Goal: Task Accomplishment & Management: Use online tool/utility

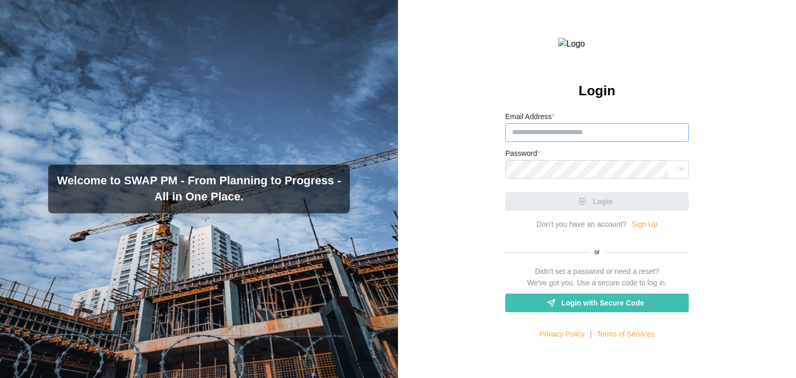
click at [555, 142] on input "Email Address *" at bounding box center [596, 132] width 183 height 19
paste input "**********"
type input "**********"
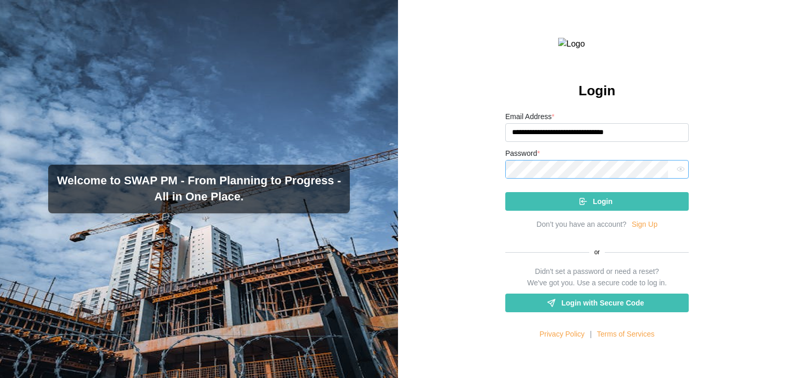
click at [505, 192] on button "Login" at bounding box center [596, 201] width 183 height 19
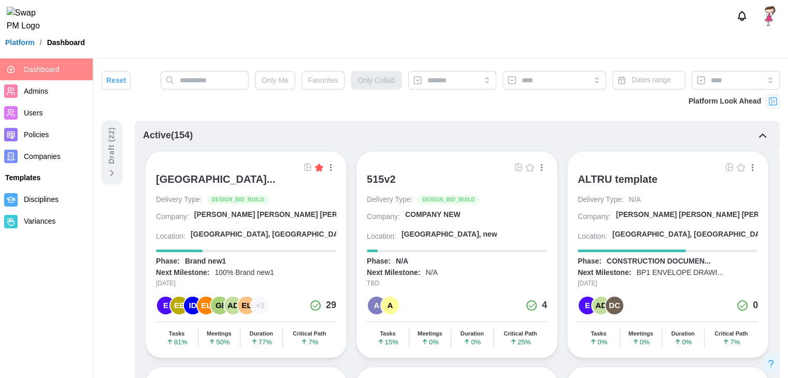
click at [50, 286] on nav "Dashboard Admins Users Policies Companies Templates Disciplines Variances" at bounding box center [46, 219] width 93 height 320
click at [304, 169] on img "button" at bounding box center [308, 167] width 8 height 8
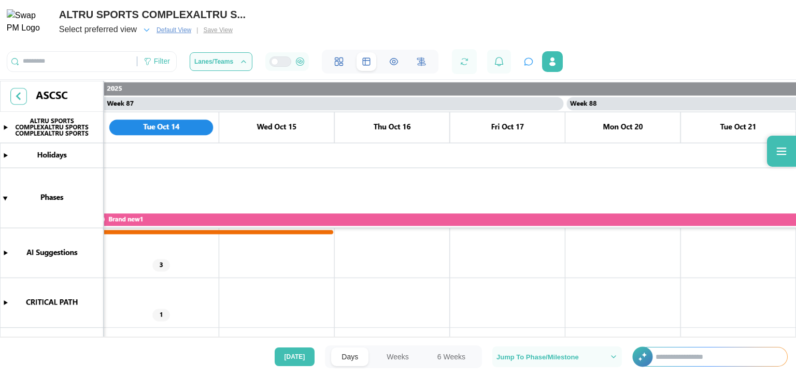
scroll to position [0, 49712]
click at [304, 169] on canvas at bounding box center [398, 210] width 796 height 258
click at [322, 148] on canvas at bounding box center [398, 210] width 796 height 258
click at [327, 147] on canvas at bounding box center [398, 210] width 796 height 258
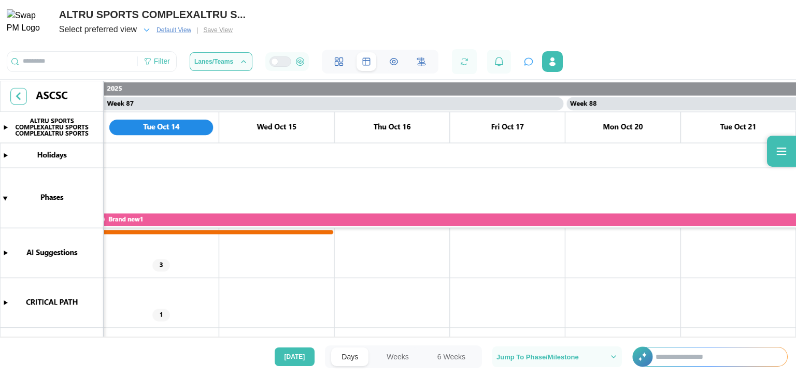
click at [327, 147] on canvas at bounding box center [398, 210] width 796 height 258
click at [122, 34] on div "Select preferred view" at bounding box center [98, 29] width 78 height 13
click at [170, 30] on span "Default View" at bounding box center [173, 30] width 35 height 10
click at [161, 262] on canvas at bounding box center [398, 210] width 796 height 258
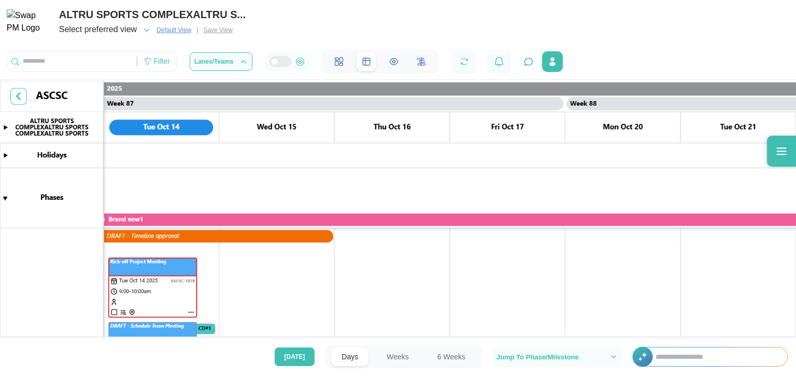
scroll to position [44, 0]
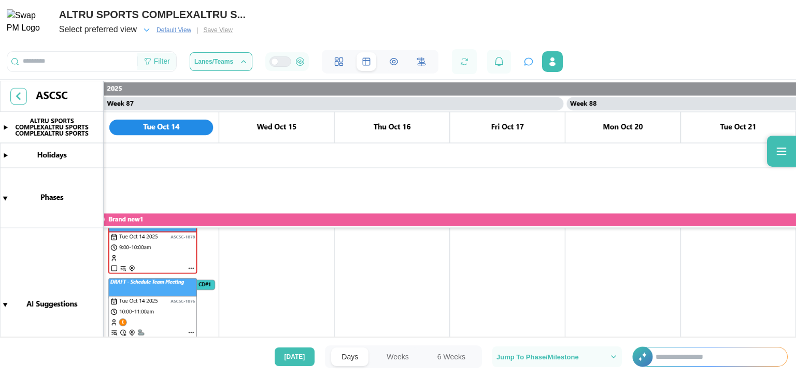
click at [161, 64] on div "Filter" at bounding box center [162, 61] width 16 height 11
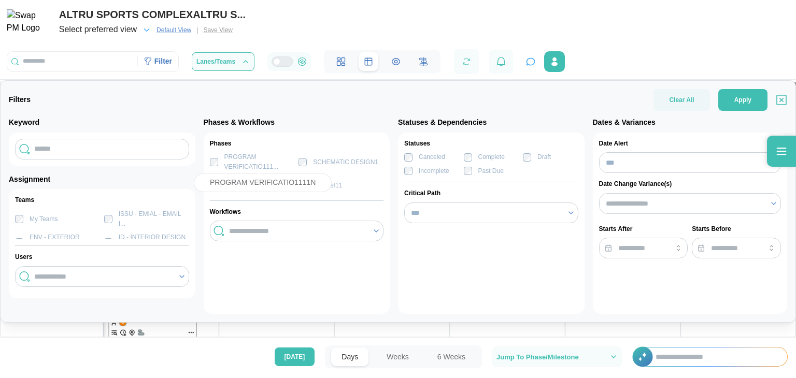
click at [235, 169] on div "PROGRAM VERIFICATIO111..." at bounding box center [259, 161] width 70 height 19
click at [721, 108] on button "Apply" at bounding box center [742, 100] width 49 height 22
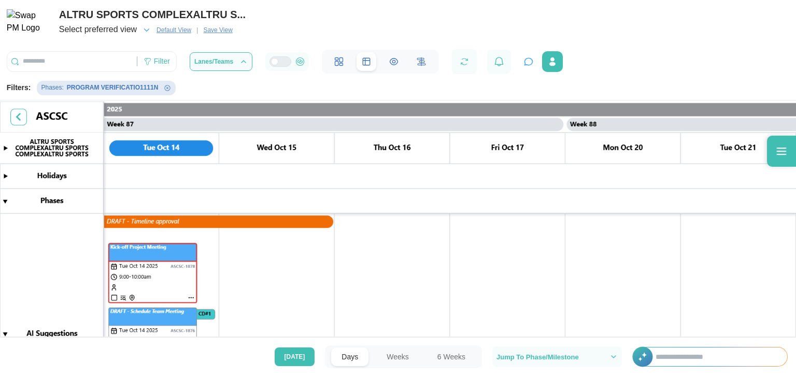
scroll to position [0, 49712]
click at [221, 34] on div "Select preferred view Default View | Save View" at bounding box center [152, 30] width 186 height 15
click at [221, 34] on span "Save View" at bounding box center [217, 30] width 29 height 10
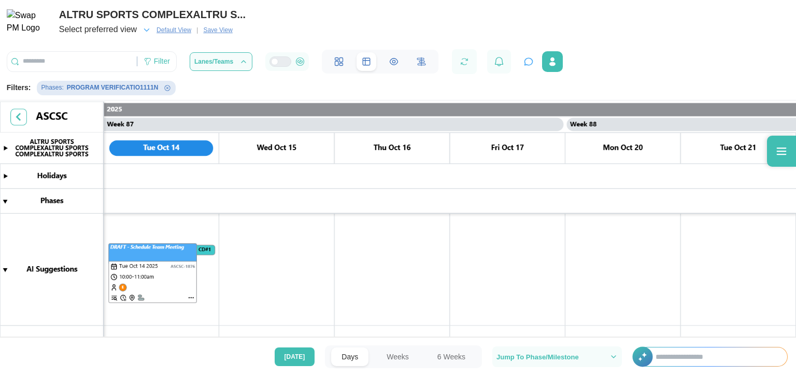
scroll to position [0, 0]
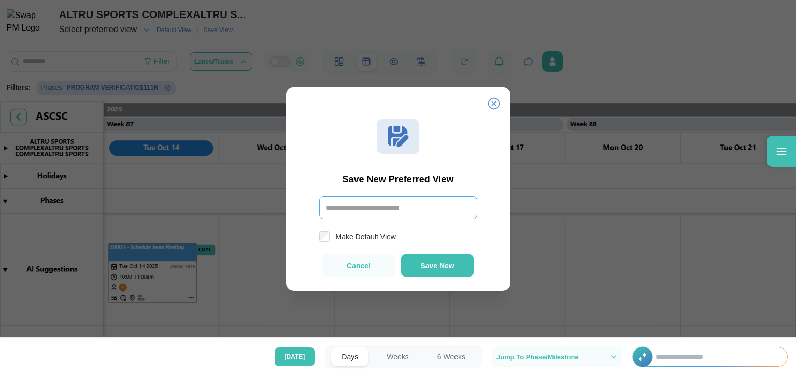
click at [393, 208] on input "text" at bounding box center [398, 207] width 158 height 23
click at [495, 100] on icon at bounding box center [493, 103] width 12 height 12
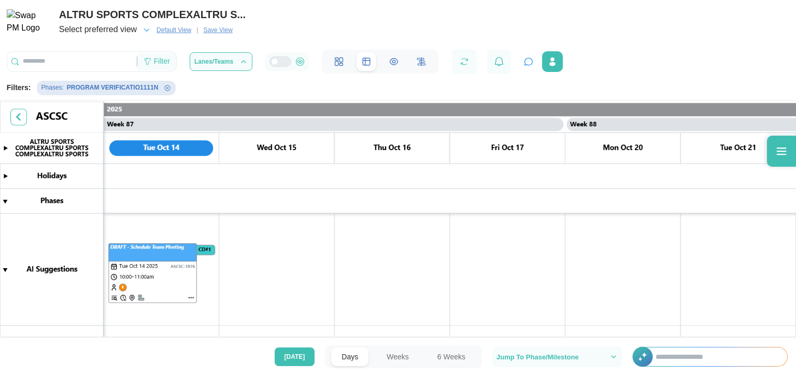
click at [170, 65] on div "Filter" at bounding box center [156, 62] width 39 height 18
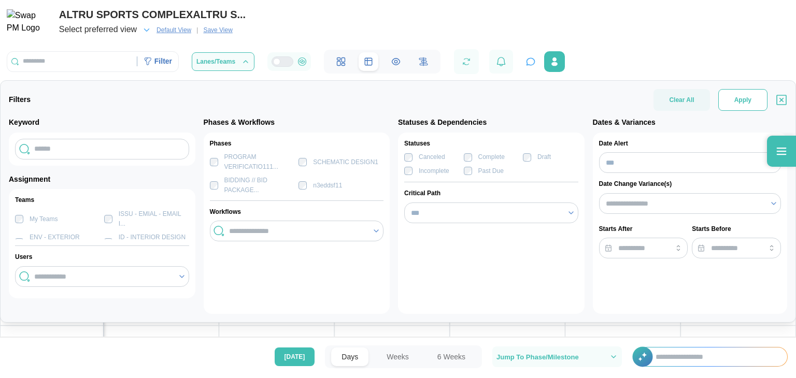
click at [725, 106] on button "Apply" at bounding box center [742, 100] width 49 height 22
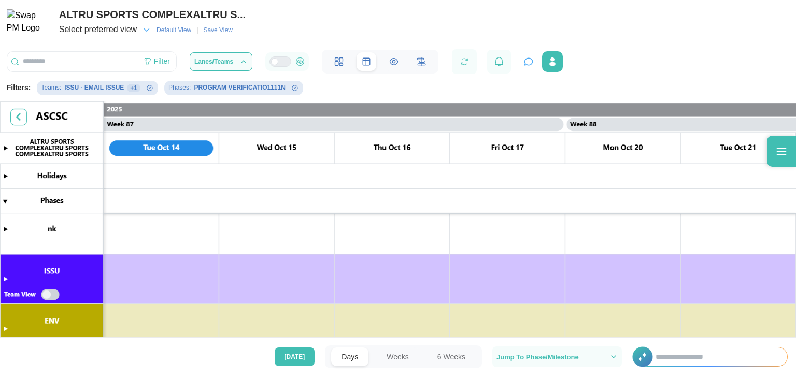
scroll to position [165, 0]
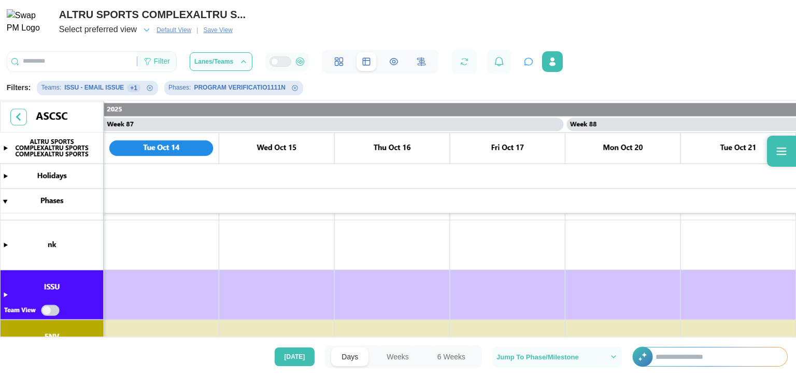
click at [176, 57] on div "Filter" at bounding box center [156, 62] width 39 height 18
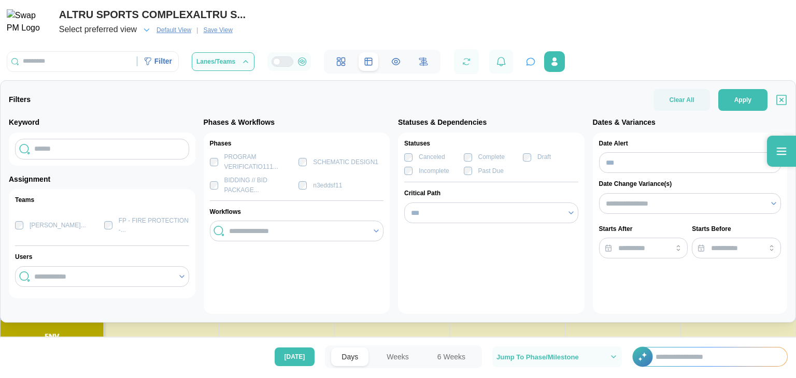
scroll to position [88, 0]
click at [241, 162] on div "PROGRAM VERIFICATIO111..." at bounding box center [259, 161] width 70 height 19
click at [746, 100] on span "Apply" at bounding box center [742, 100] width 17 height 21
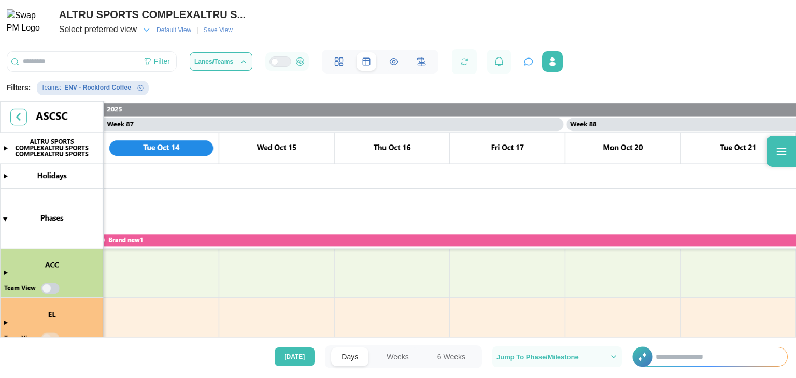
scroll to position [341, 0]
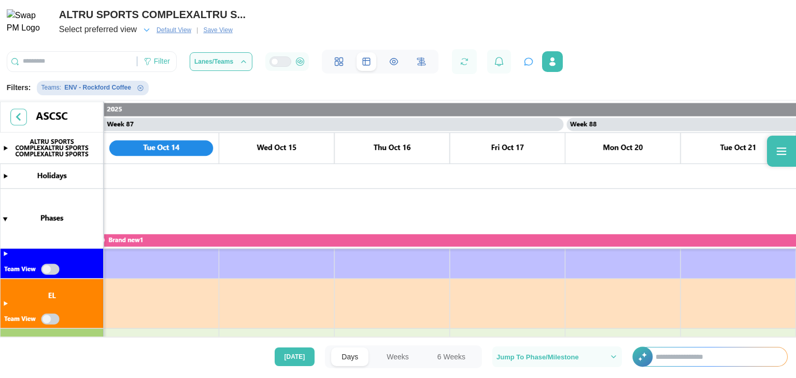
click at [69, 45] on div "ALTRU SPORTS COMPLEXALTRU S... Select preferred view Default View | Save View F…" at bounding box center [398, 37] width 796 height 74
click at [137, 34] on div "Select preferred view" at bounding box center [98, 29] width 78 height 13
click at [146, 33] on icon "button" at bounding box center [146, 29] width 9 height 9
click at [225, 32] on span "Save View" at bounding box center [217, 30] width 29 height 10
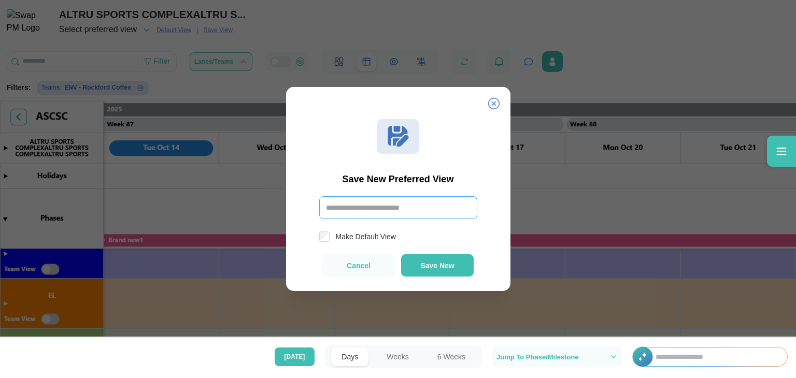
click at [338, 214] on input "text" at bounding box center [398, 207] width 158 height 23
type input "**"
click at [419, 267] on button "Save New" at bounding box center [437, 265] width 73 height 22
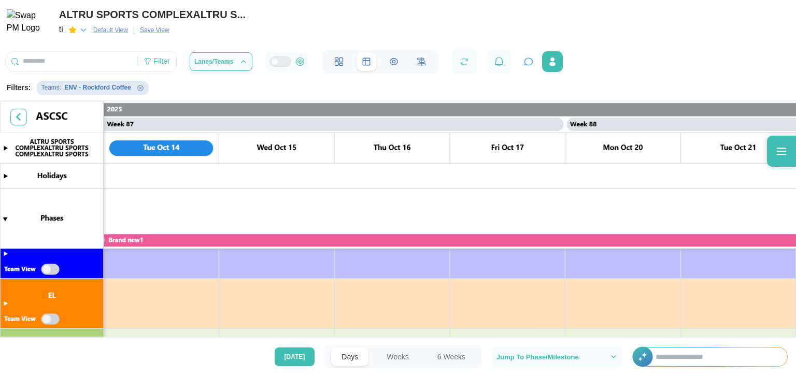
scroll to position [327, 0]
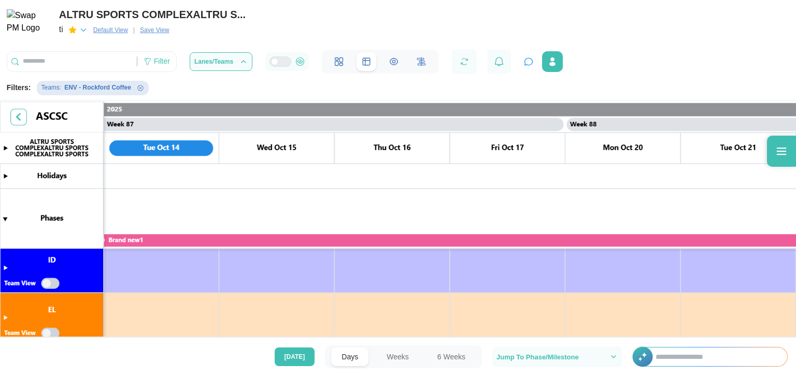
click at [87, 29] on icon "button" at bounding box center [83, 29] width 9 height 9
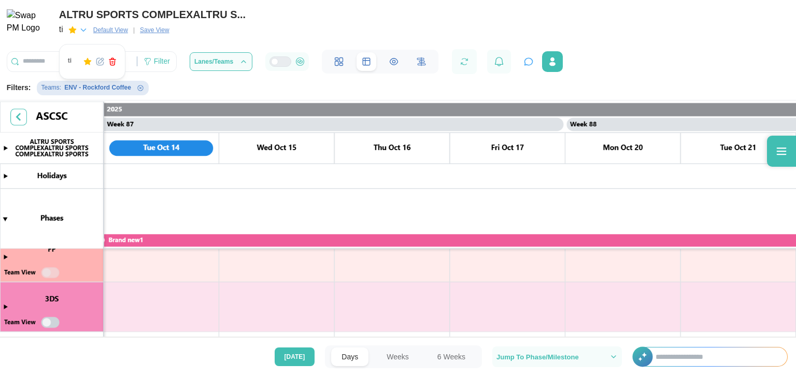
scroll to position [636, 0]
click at [161, 67] on div "Filter" at bounding box center [162, 61] width 16 height 11
click at [164, 30] on span "Save View" at bounding box center [154, 30] width 29 height 10
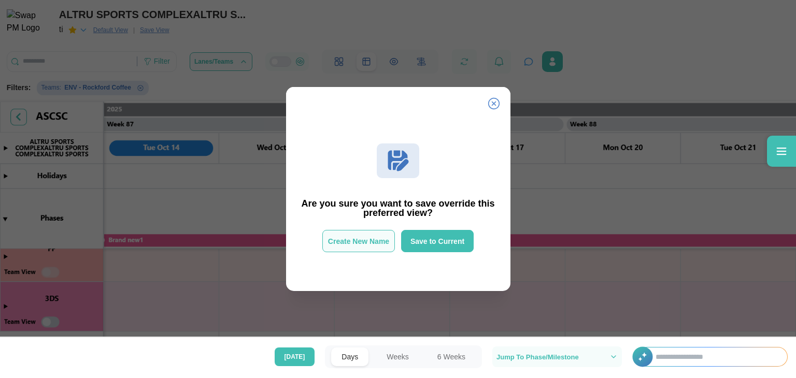
click at [366, 234] on button "Create New Name" at bounding box center [358, 241] width 73 height 22
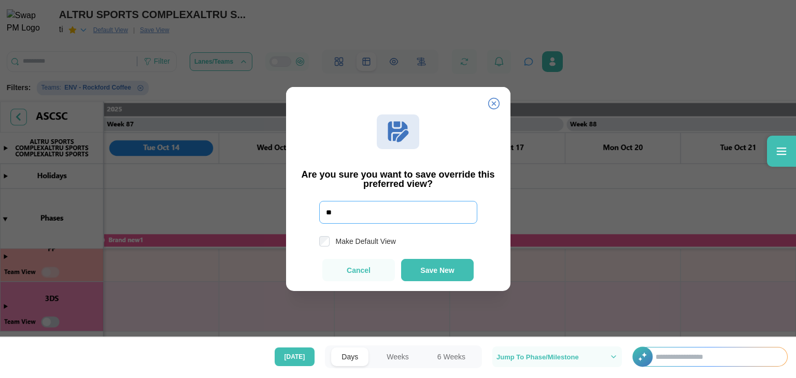
click at [365, 215] on input "**" at bounding box center [398, 212] width 158 height 23
type input "*"
click at [493, 105] on icon at bounding box center [493, 103] width 12 height 12
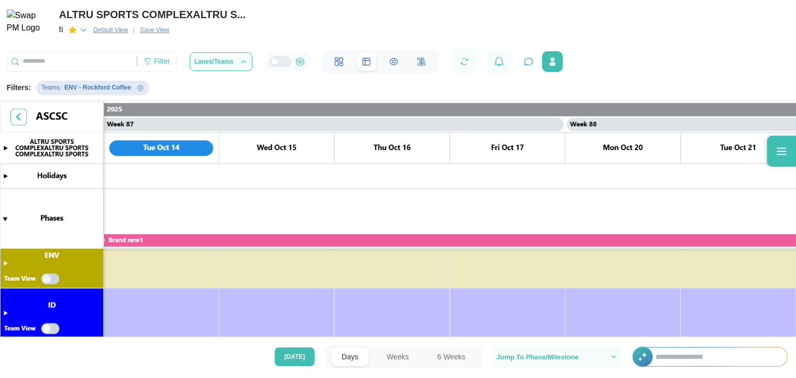
scroll to position [281, 0]
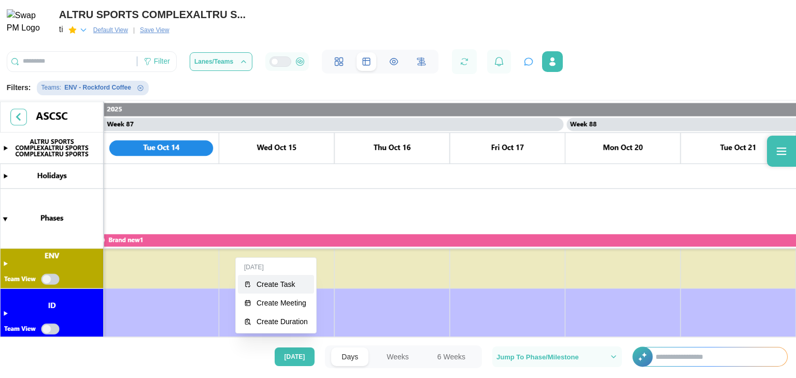
click at [260, 287] on div "Create Task" at bounding box center [281, 284] width 51 height 8
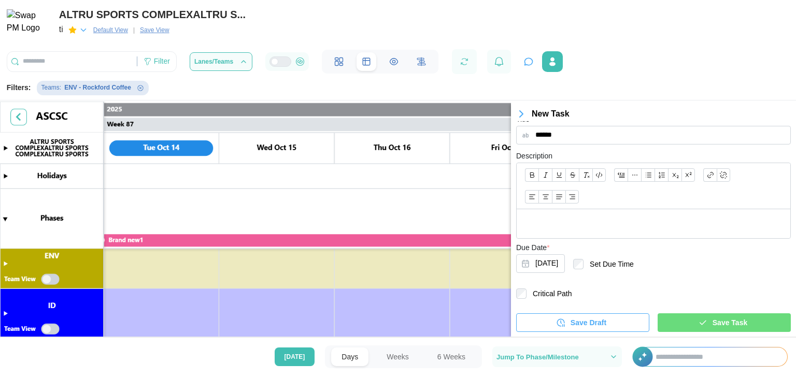
scroll to position [303, 0]
type input "******"
click at [537, 292] on label "Critical Path" at bounding box center [548, 294] width 45 height 10
click at [687, 315] on div "Save Task" at bounding box center [722, 323] width 117 height 18
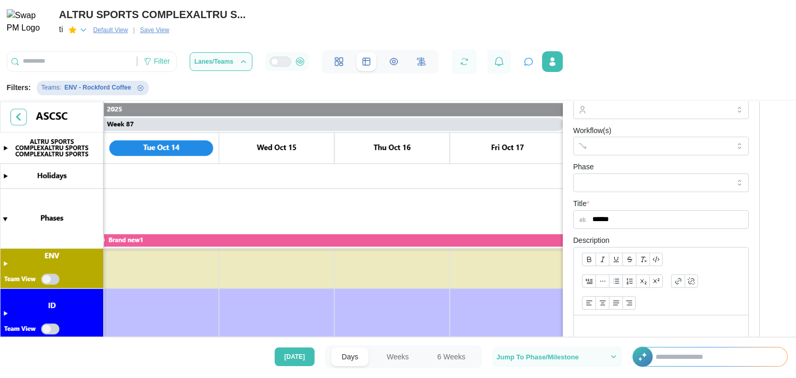
scroll to position [281, 0]
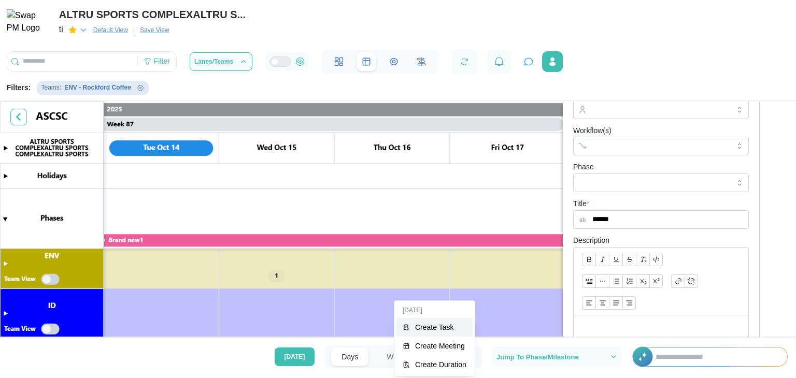
click at [411, 324] on button "Create Task" at bounding box center [434, 327] width 76 height 19
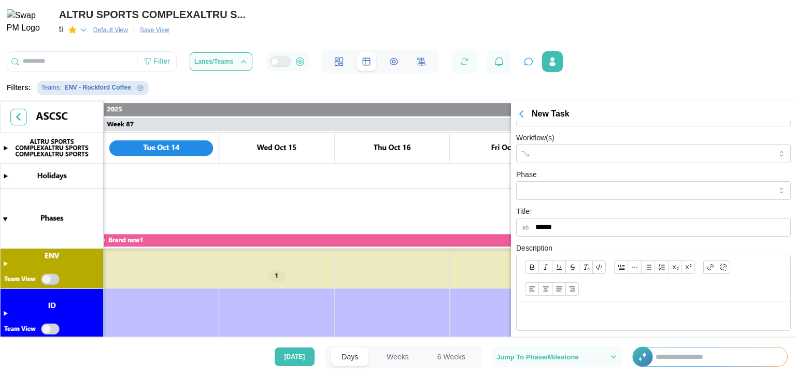
scroll to position [303, 0]
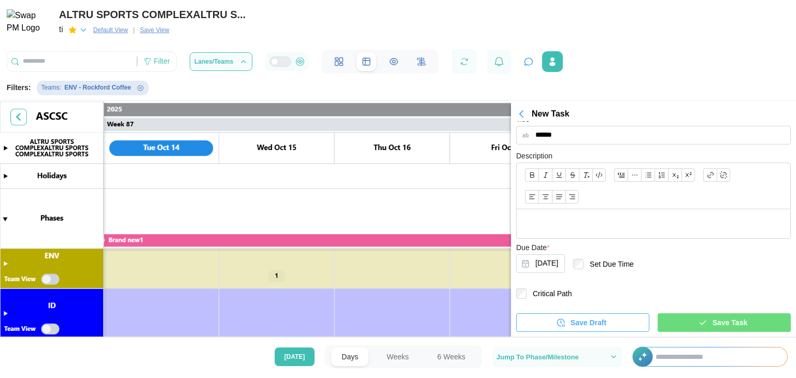
type input "******"
click at [688, 315] on div "Save Task" at bounding box center [722, 323] width 117 height 18
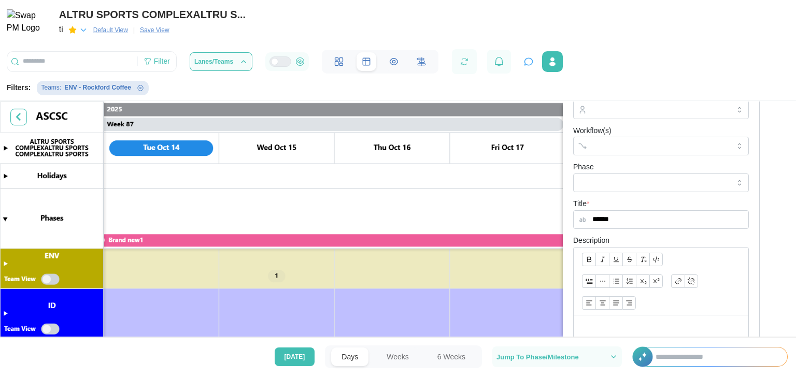
scroll to position [0, 0]
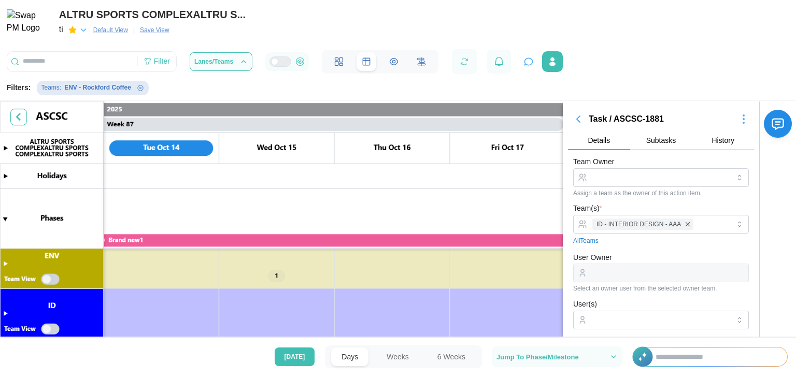
click at [579, 115] on icon "button" at bounding box center [578, 119] width 12 height 12
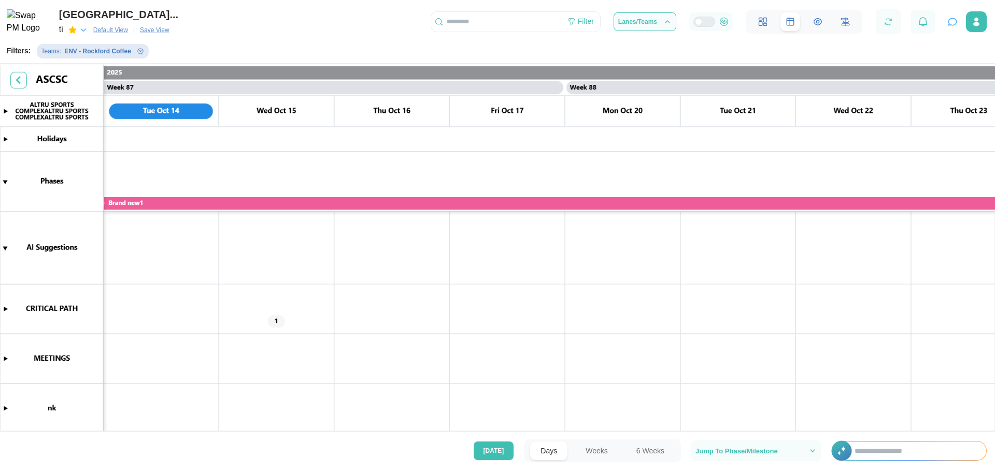
scroll to position [0, 49712]
drag, startPoint x: 660, startPoint y: 1, endPoint x: 700, endPoint y: 219, distance: 222.3
click at [700, 219] on canvas at bounding box center [497, 249] width 995 height 369
click at [795, 15] on button "button" at bounding box center [976, 21] width 21 height 21
click at [137, 50] on icon "Remove Teams filter" at bounding box center [140, 51] width 6 height 6
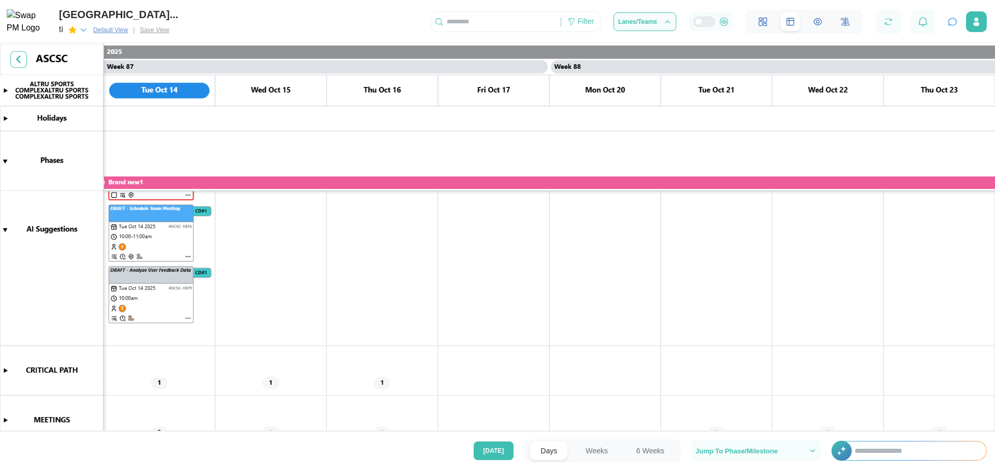
scroll to position [188, 0]
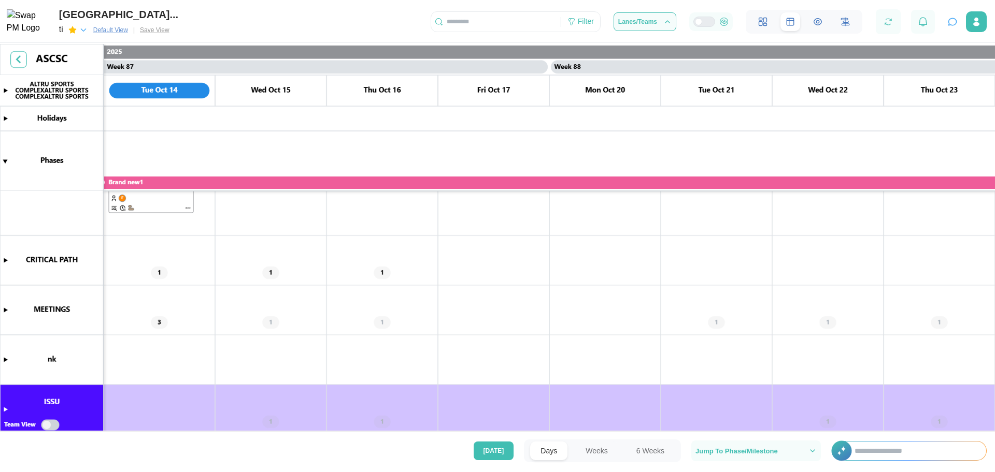
click at [5, 307] on canvas at bounding box center [497, 239] width 995 height 390
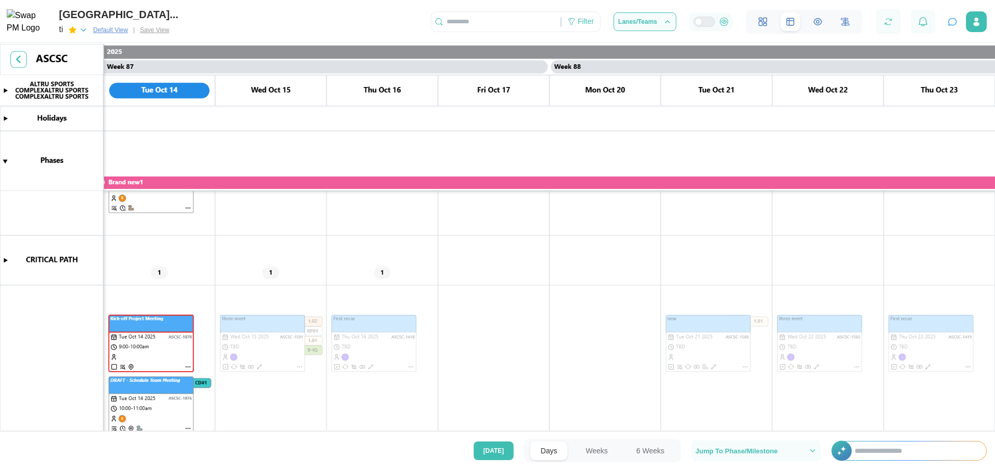
click at [6, 258] on canvas at bounding box center [497, 239] width 995 height 390
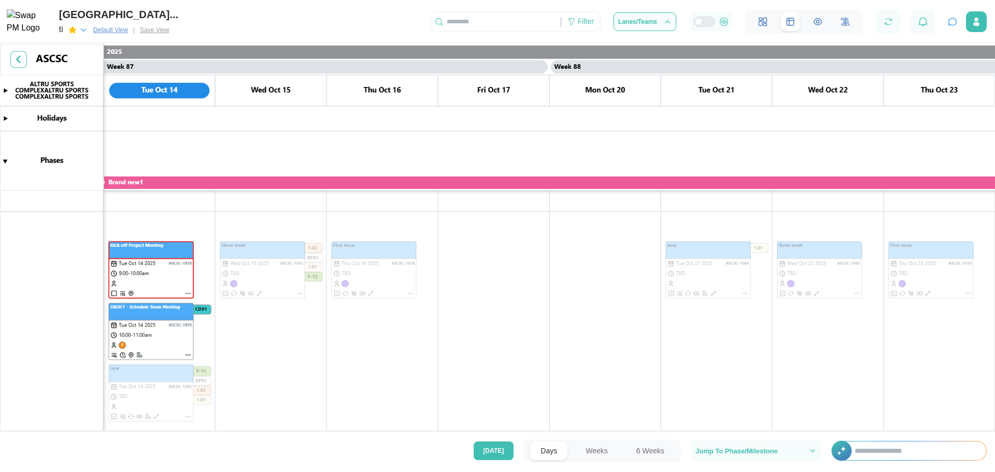
scroll to position [575, 0]
click at [275, 275] on canvas at bounding box center [497, 239] width 995 height 390
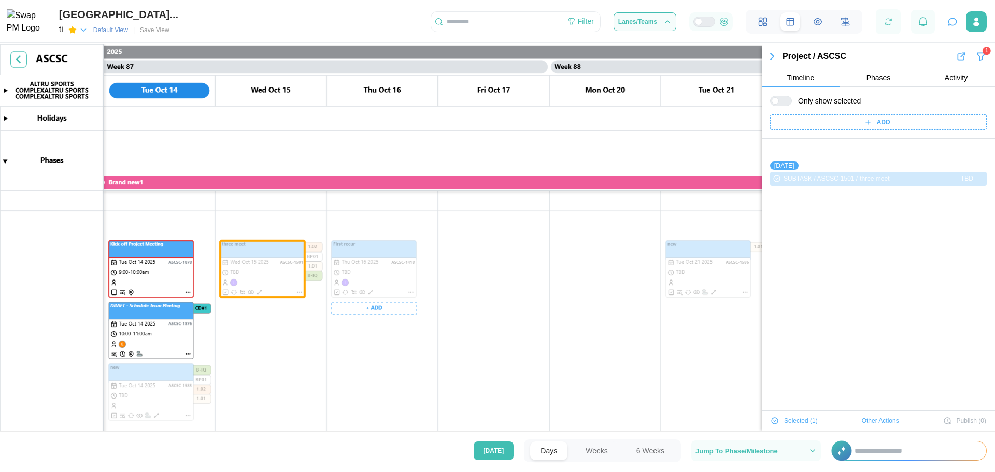
scroll to position [35, 0]
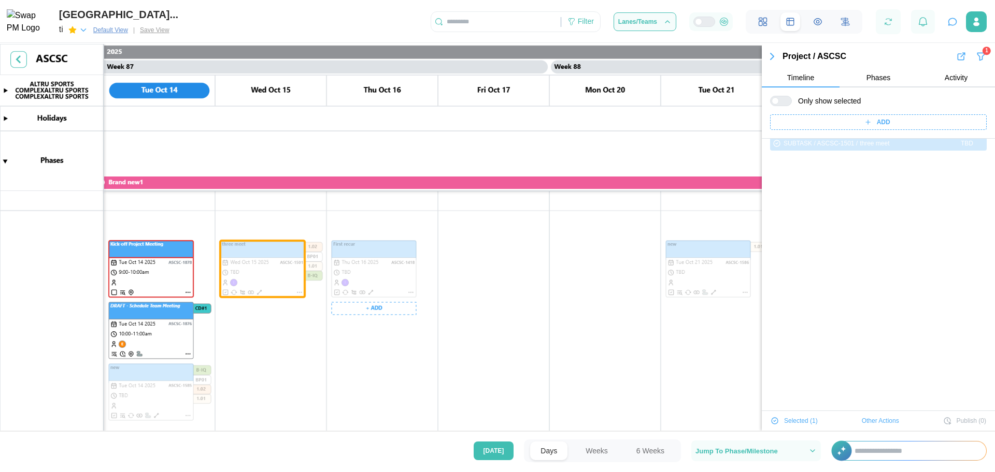
click at [383, 271] on canvas at bounding box center [497, 239] width 995 height 390
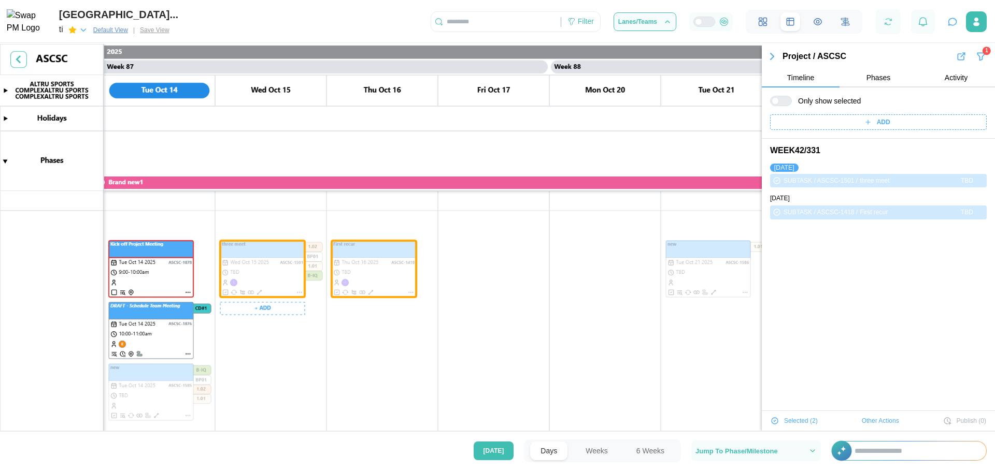
click at [157, 378] on canvas at bounding box center [497, 239] width 995 height 390
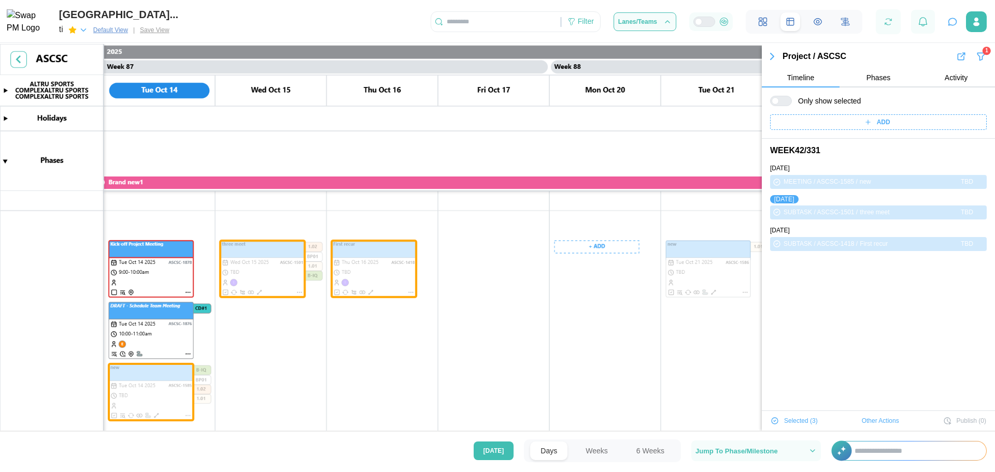
click at [711, 269] on canvas at bounding box center [497, 239] width 995 height 390
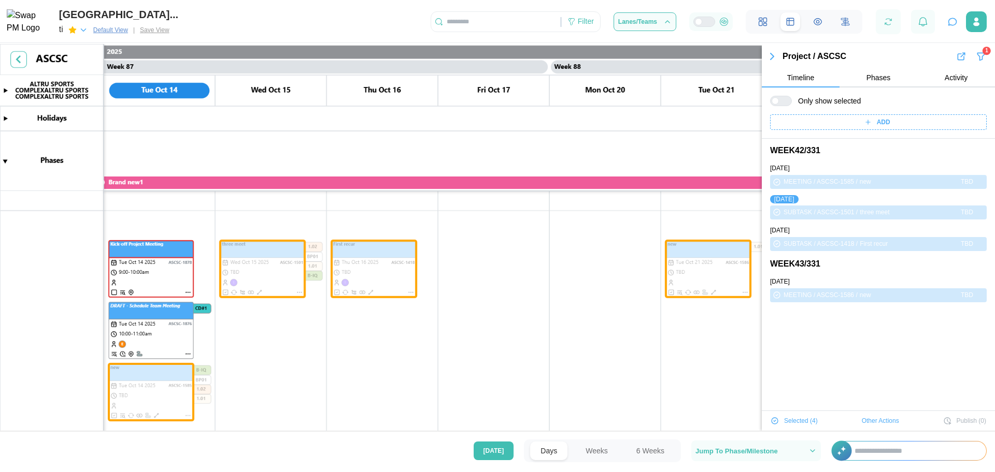
click at [795, 378] on span "Other Actions" at bounding box center [879, 421] width 37 height 15
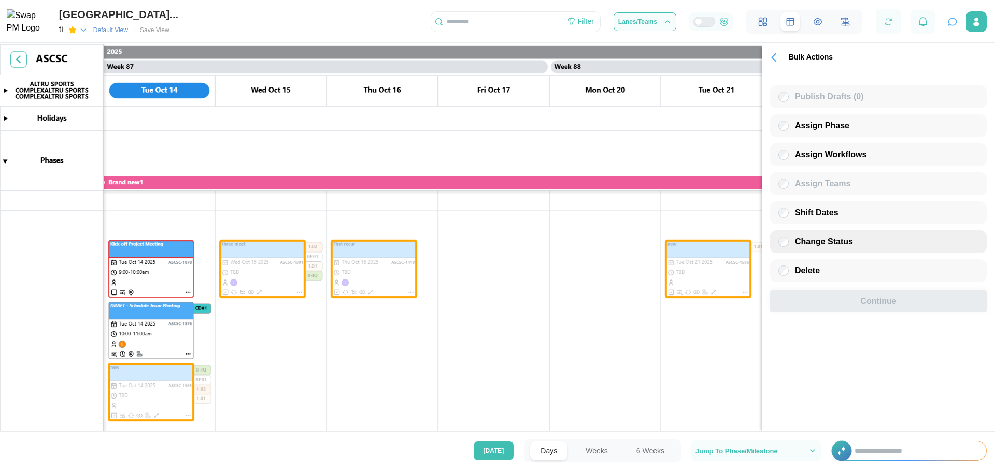
click at [795, 249] on div "Change Status" at bounding box center [878, 242] width 217 height 23
click at [795, 241] on span "Change Status" at bounding box center [824, 241] width 58 height 9
click at [795, 306] on div "Continue" at bounding box center [878, 301] width 193 height 21
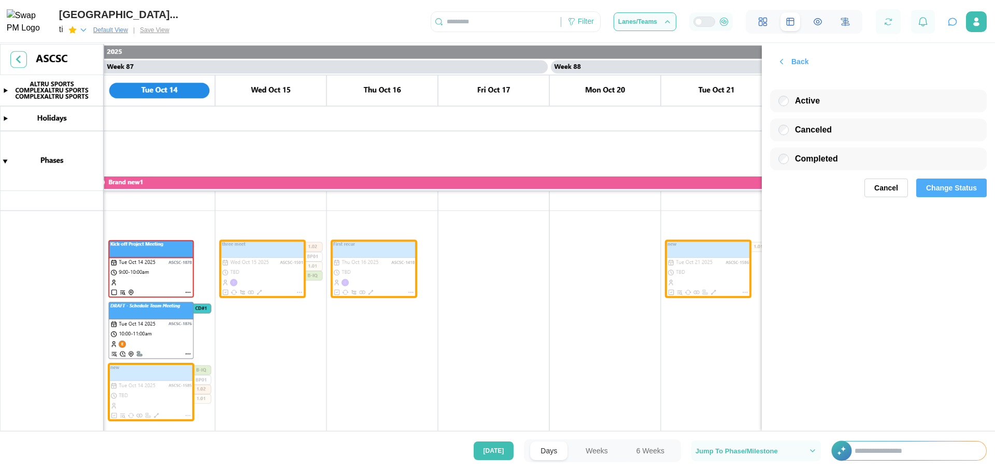
click at [795, 185] on span "Change Status" at bounding box center [951, 188] width 51 height 18
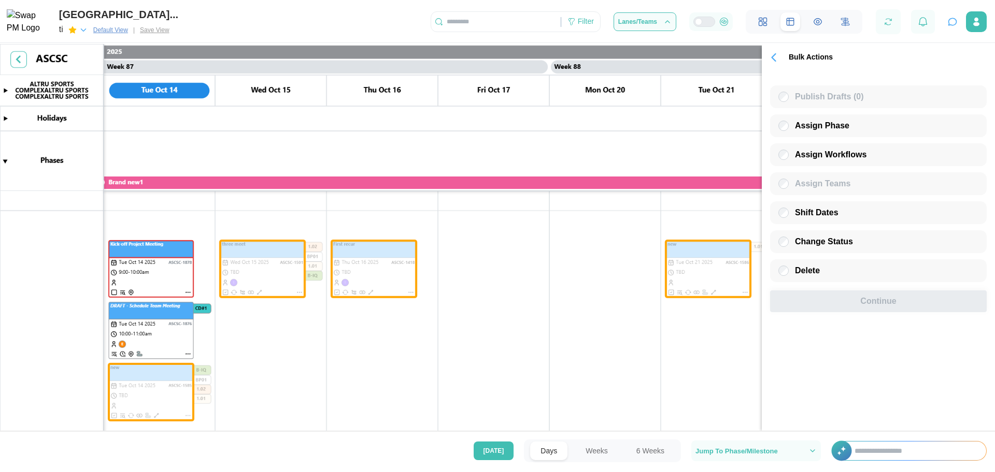
click at [779, 57] on icon "button" at bounding box center [773, 57] width 15 height 15
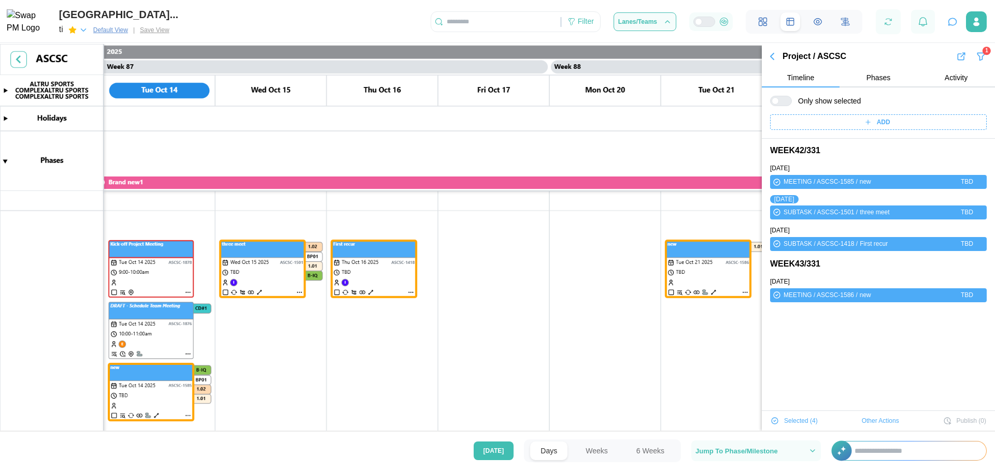
click at [770, 57] on icon "button" at bounding box center [772, 56] width 12 height 12
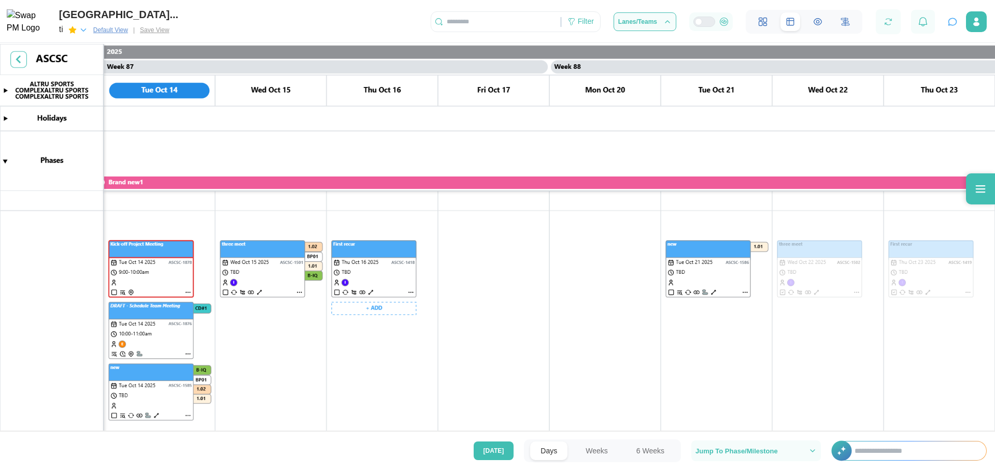
click at [371, 263] on canvas at bounding box center [497, 239] width 995 height 390
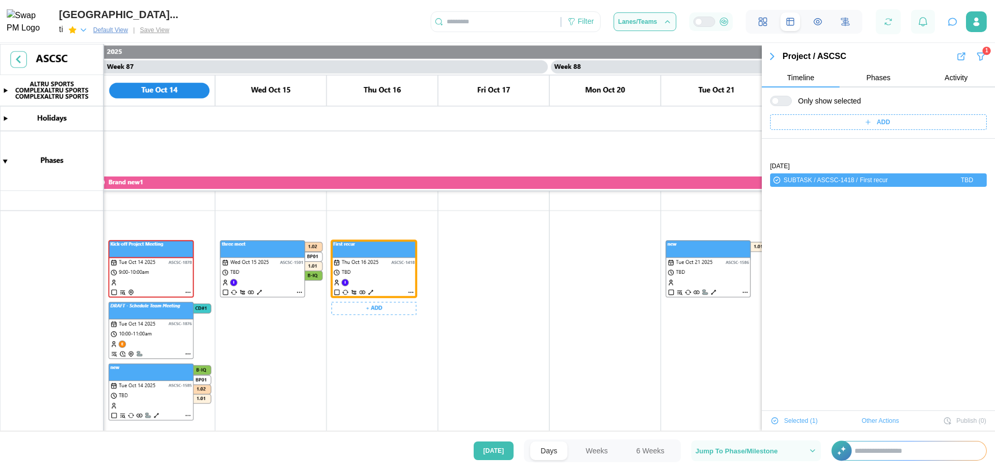
scroll to position [35, 0]
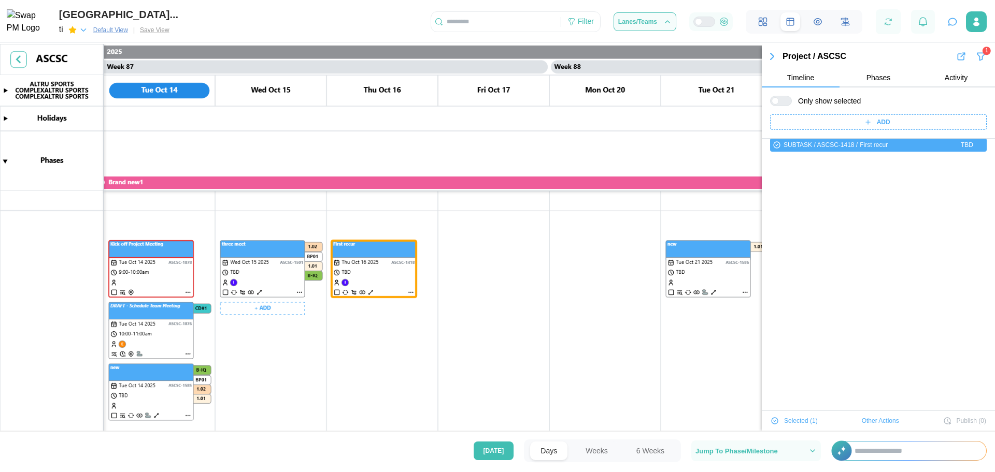
click at [175, 325] on canvas at bounding box center [497, 239] width 995 height 390
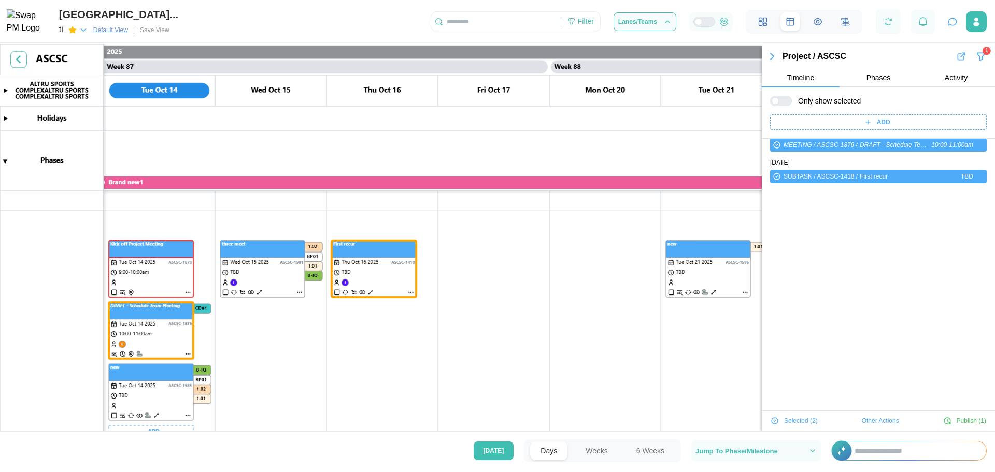
click at [166, 378] on canvas at bounding box center [497, 239] width 995 height 390
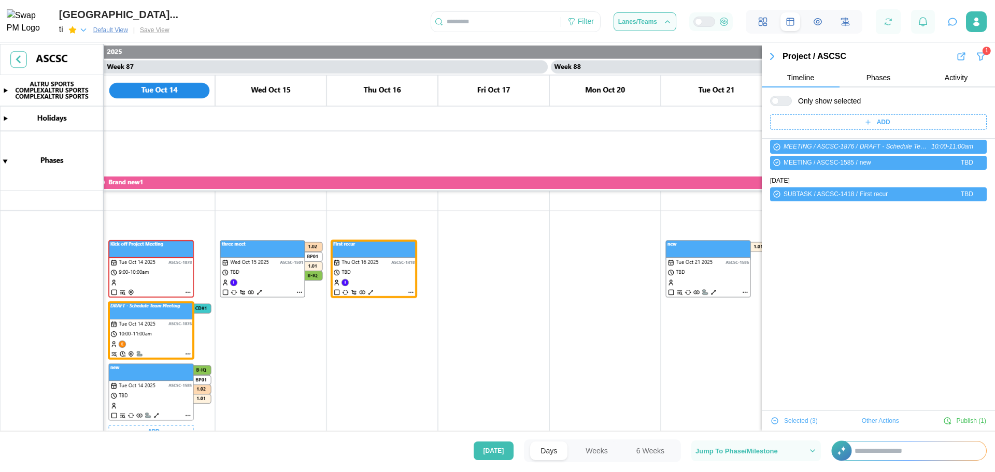
scroll to position [0, 0]
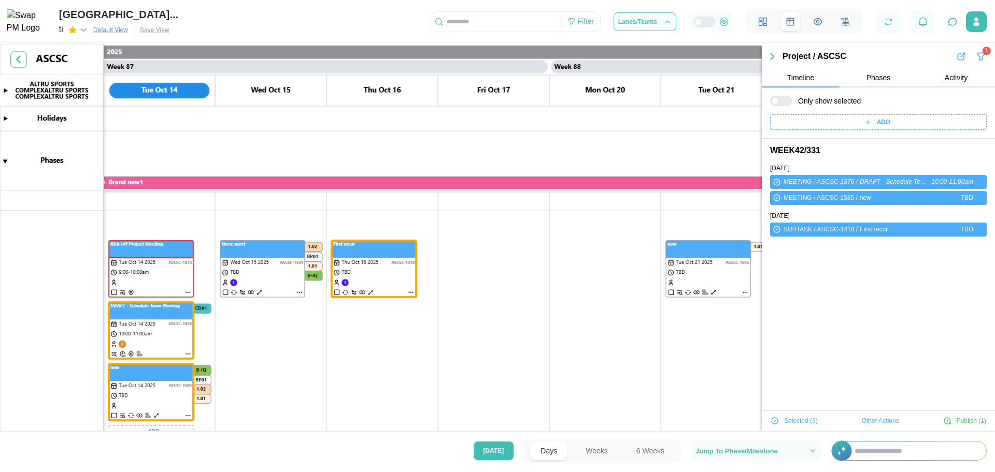
click at [262, 333] on canvas at bounding box center [497, 239] width 995 height 390
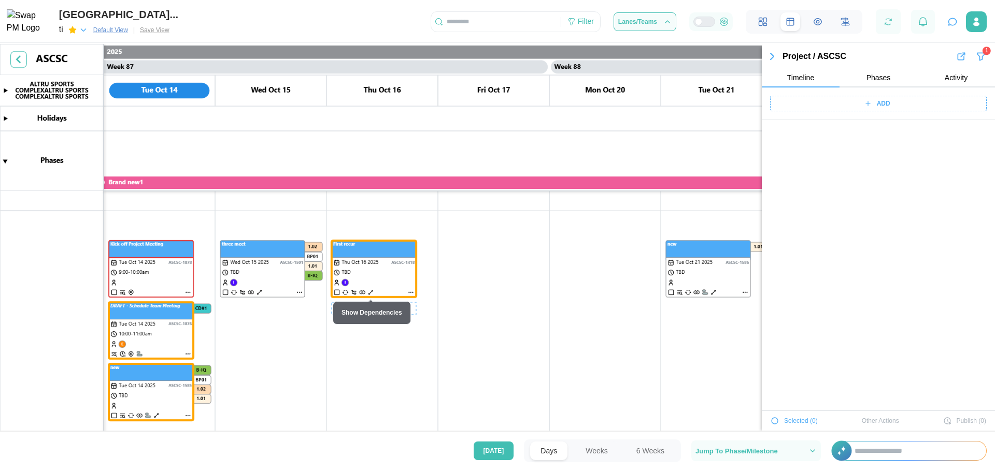
scroll to position [38912, 0]
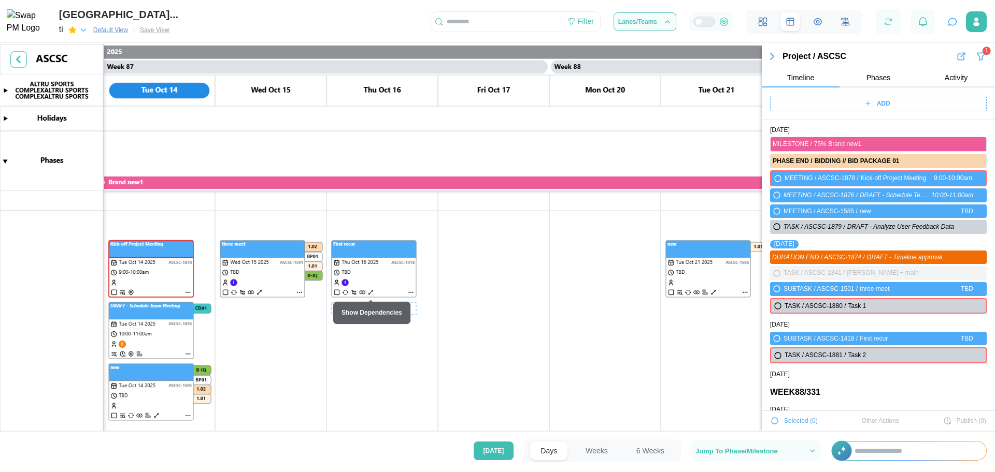
click at [364, 290] on canvas at bounding box center [497, 239] width 995 height 390
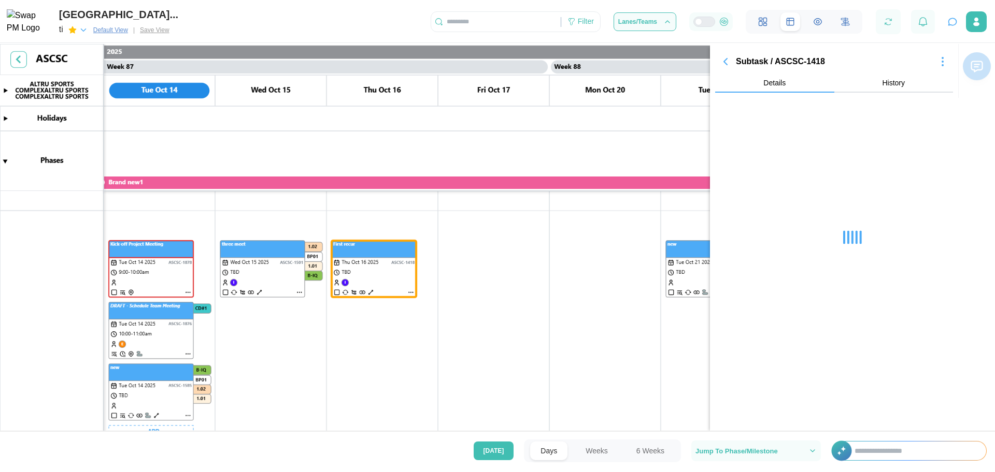
click at [169, 378] on canvas at bounding box center [497, 239] width 995 height 390
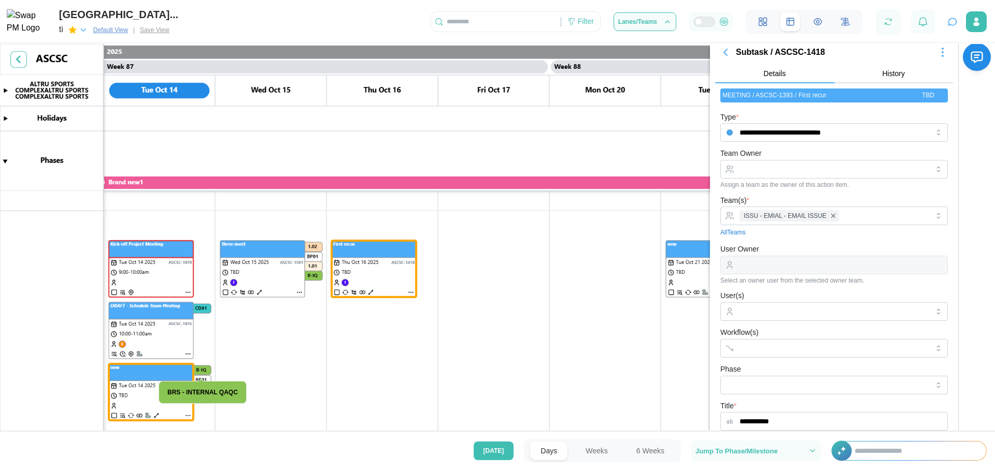
drag, startPoint x: 169, startPoint y: 384, endPoint x: 162, endPoint y: 393, distance: 11.4
drag, startPoint x: 162, startPoint y: 393, endPoint x: 244, endPoint y: 414, distance: 85.7
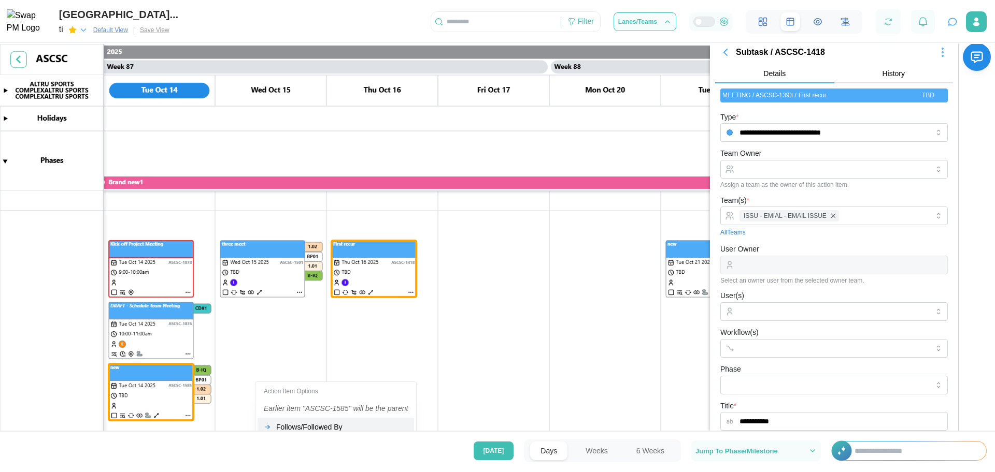
click at [287, 378] on div "Follows/Followed By" at bounding box center [342, 427] width 132 height 8
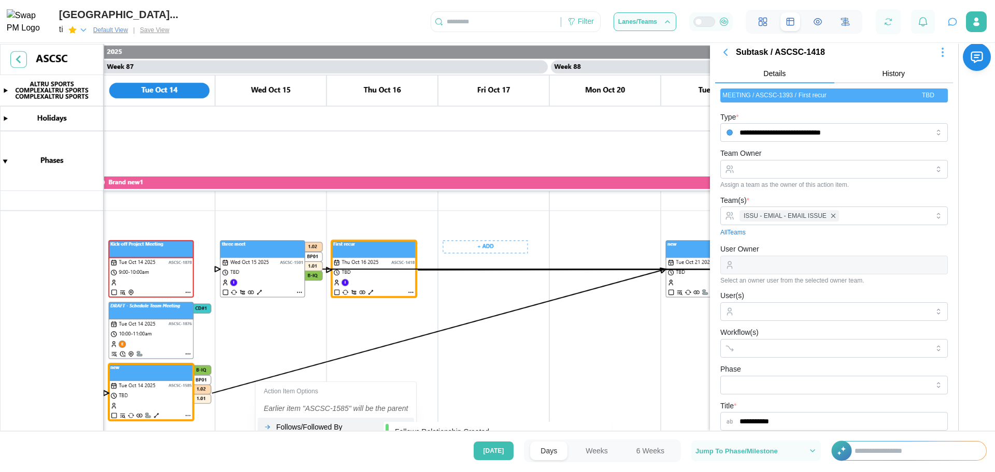
click at [544, 354] on canvas at bounding box center [497, 239] width 995 height 390
click at [728, 52] on icon "button" at bounding box center [725, 52] width 12 height 12
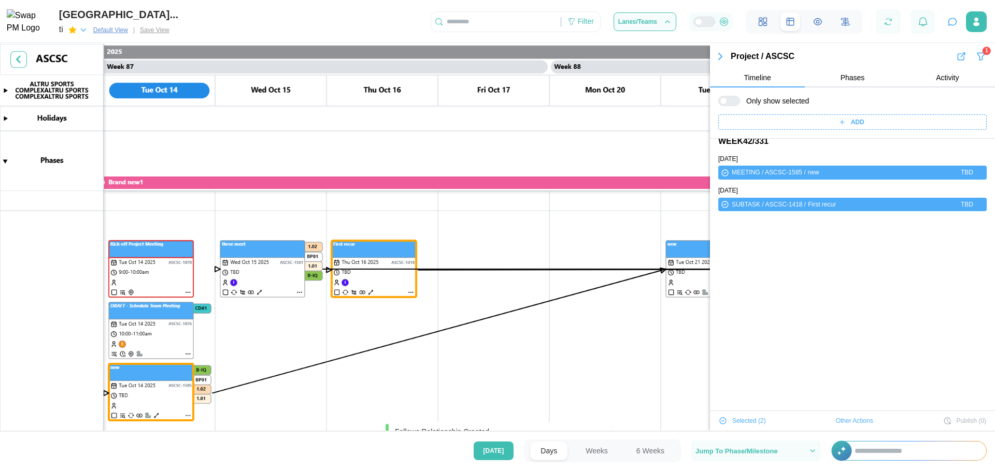
click at [727, 52] on button "button" at bounding box center [720, 56] width 21 height 15
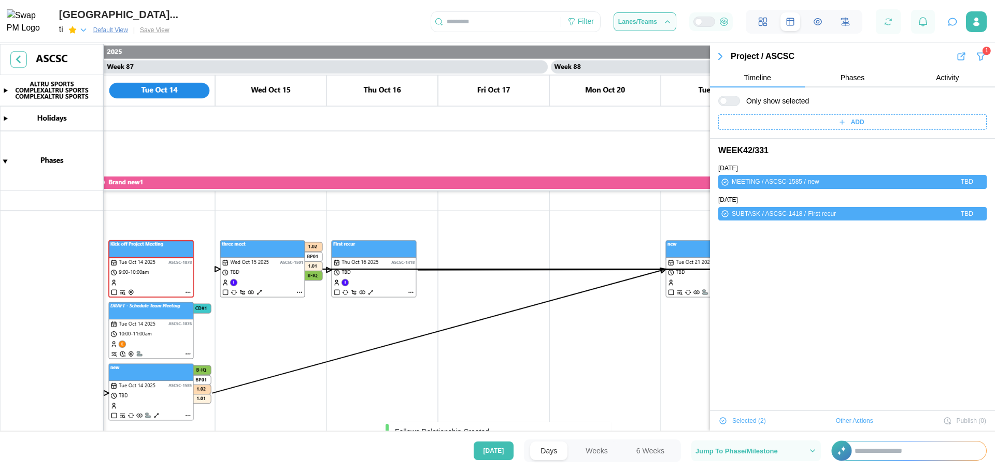
click at [724, 56] on canvas at bounding box center [497, 239] width 995 height 390
click at [721, 56] on canvas at bounding box center [497, 239] width 995 height 390
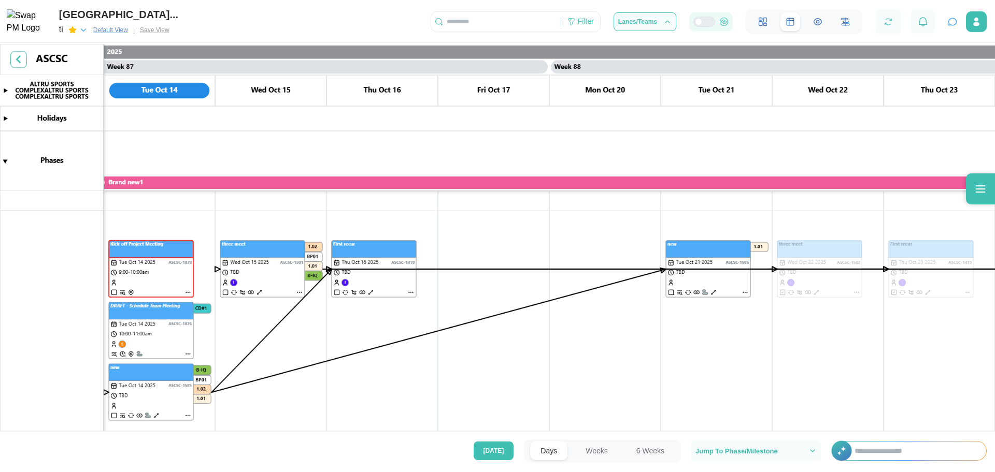
click at [702, 21] on div at bounding box center [708, 21] width 12 height 9
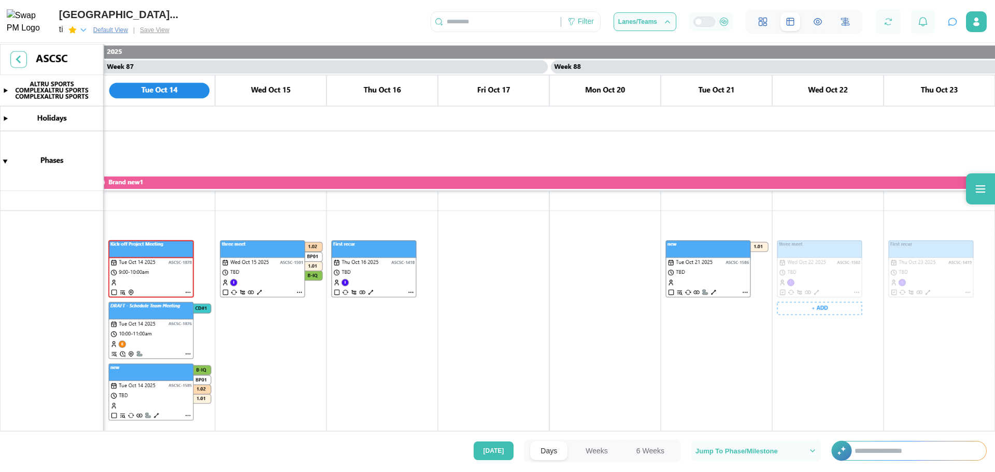
click at [795, 270] on canvas at bounding box center [497, 239] width 995 height 390
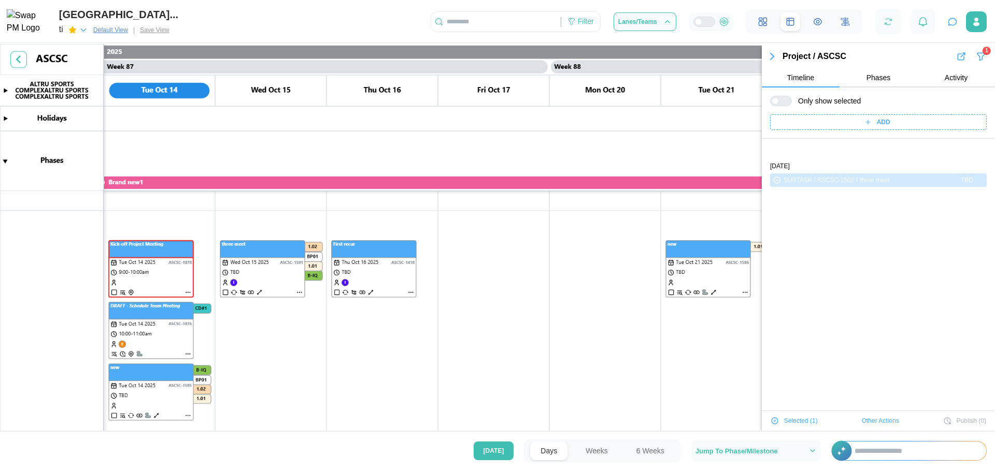
scroll to position [35, 0]
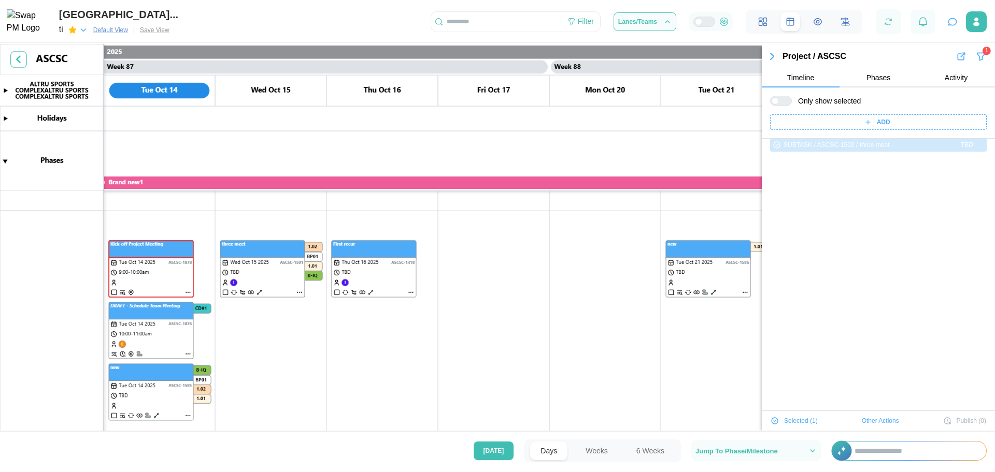
click at [767, 53] on icon "button" at bounding box center [772, 56] width 12 height 12
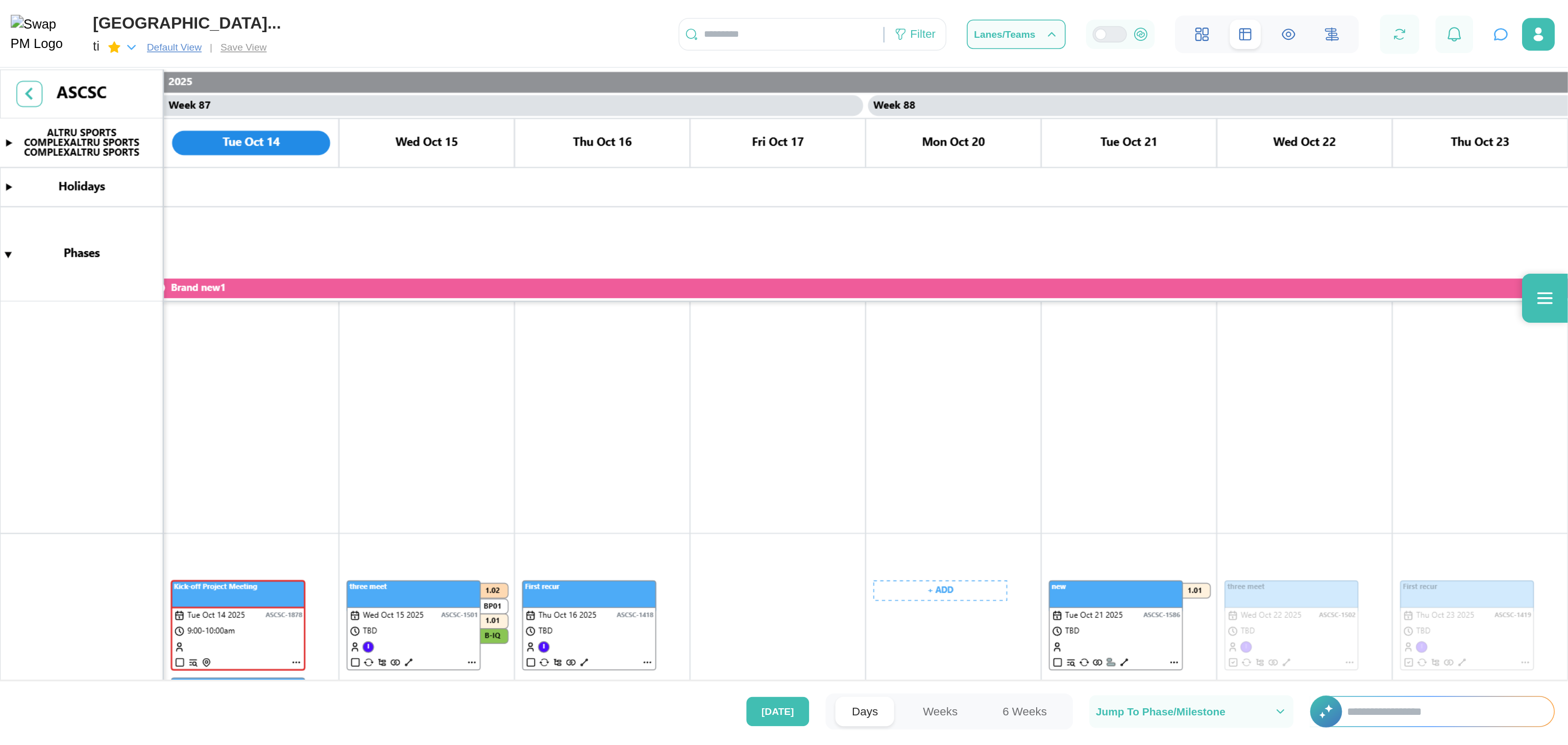
scroll to position [0, 47306]
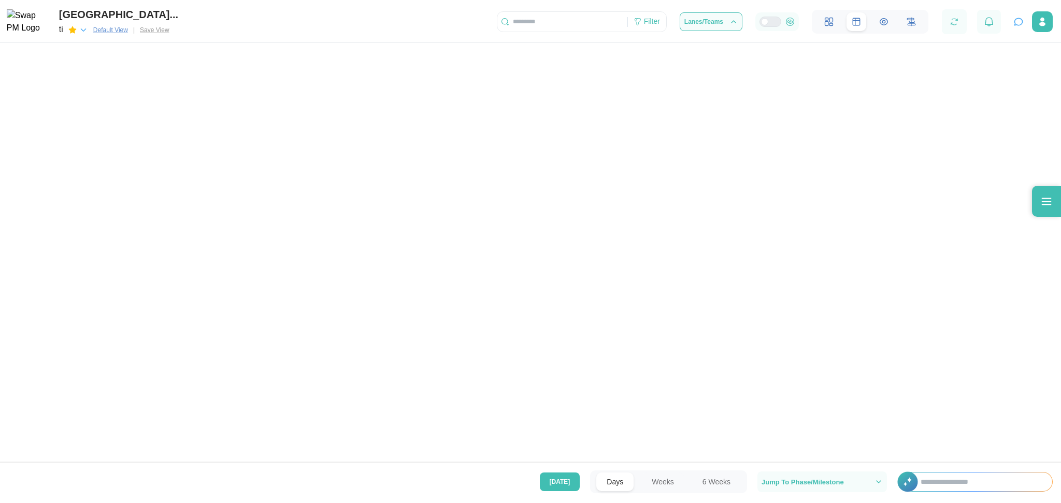
drag, startPoint x: 946, startPoint y: 0, endPoint x: 902, endPoint y: 556, distance: 558.0
click at [795, 378] on div at bounding box center [530, 254] width 1061 height 421
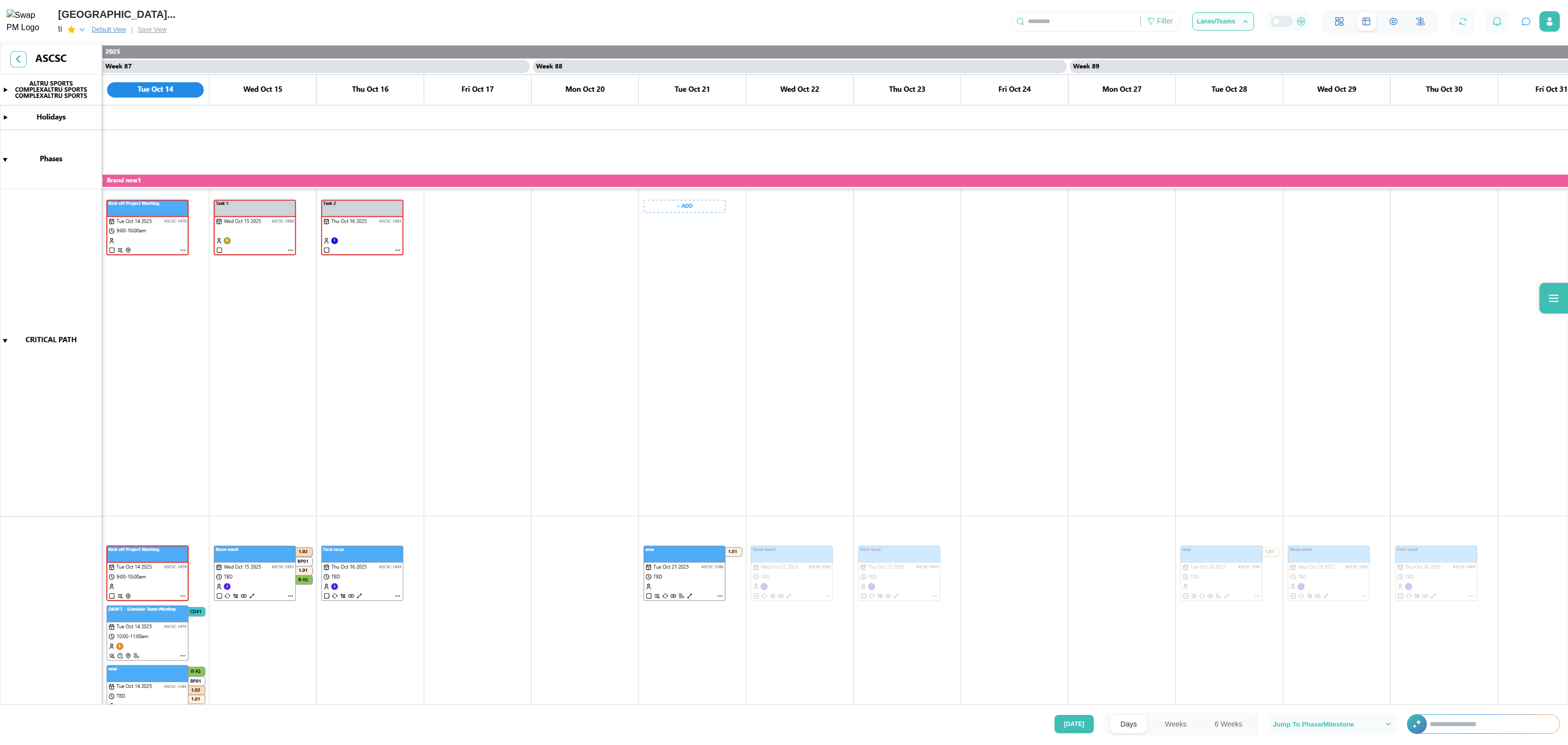
scroll to position [249, 0]
click at [337, 234] on canvas at bounding box center [784, 375] width 1568 height 662
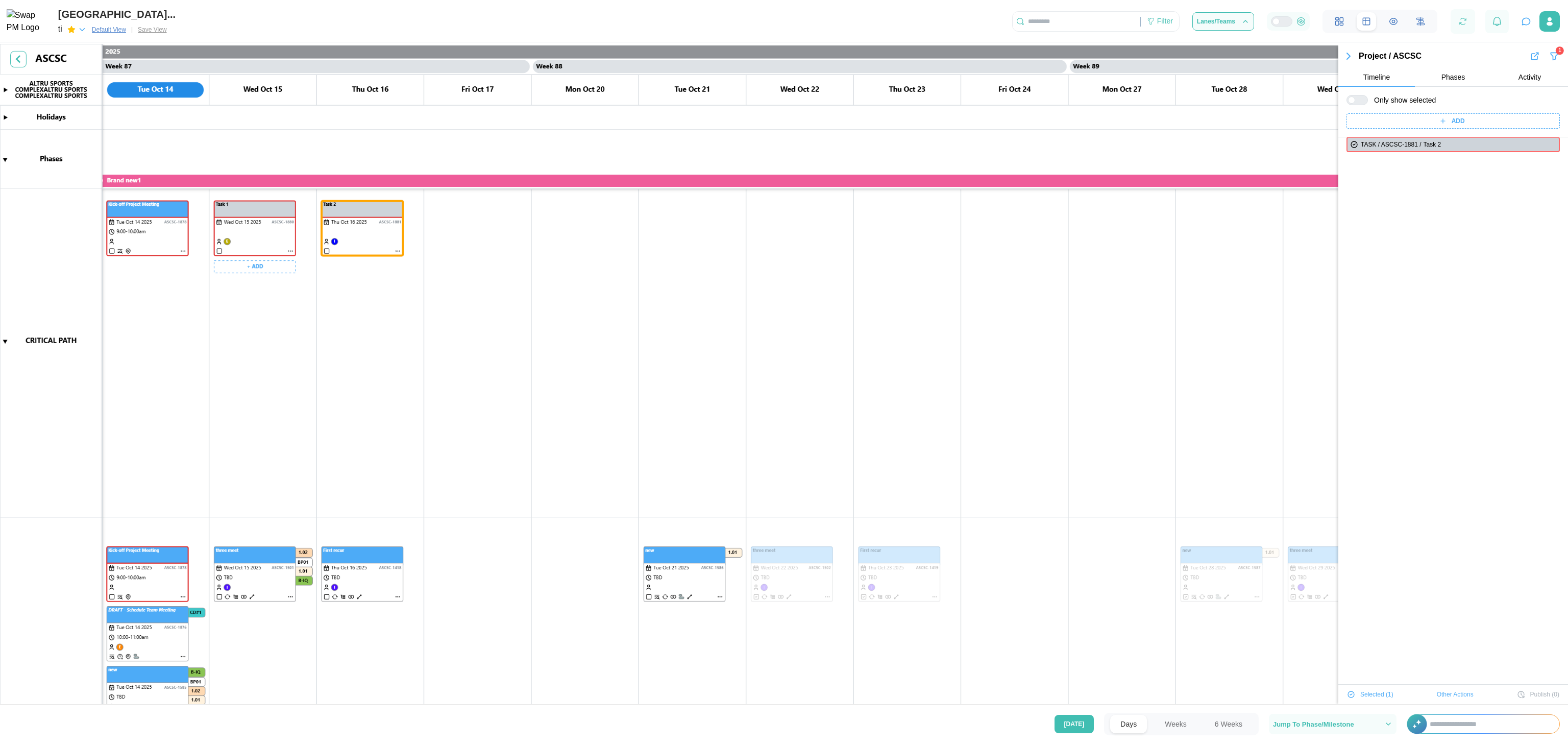
click at [464, 316] on canvas at bounding box center [784, 375] width 1568 height 662
click at [255, 233] on canvas at bounding box center [784, 375] width 1568 height 662
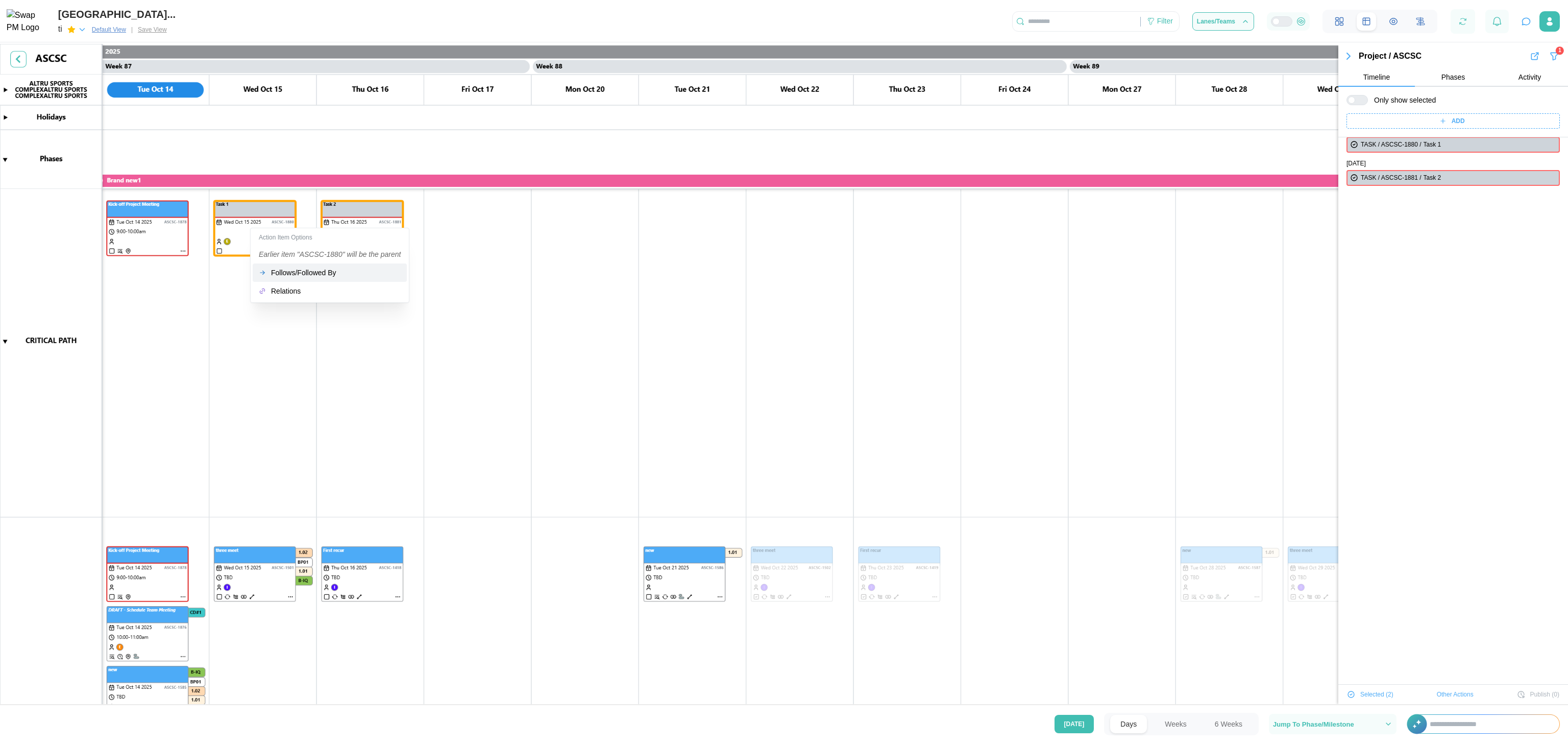
click at [274, 268] on div "Follows/Followed By" at bounding box center [336, 272] width 130 height 8
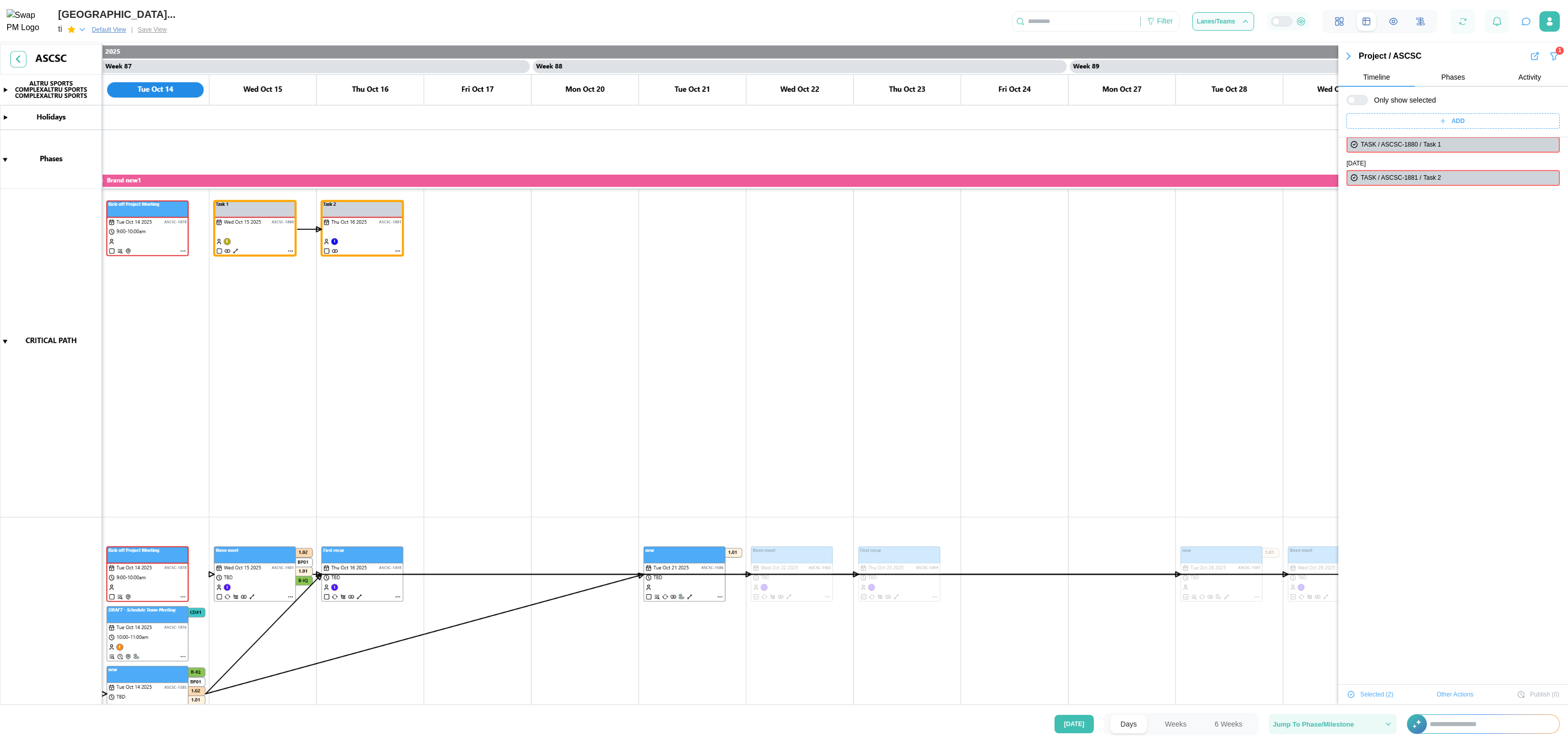
click at [784, 372] on icon "button" at bounding box center [1389, 723] width 8 height 8
